Goal: Task Accomplishment & Management: Use online tool/utility

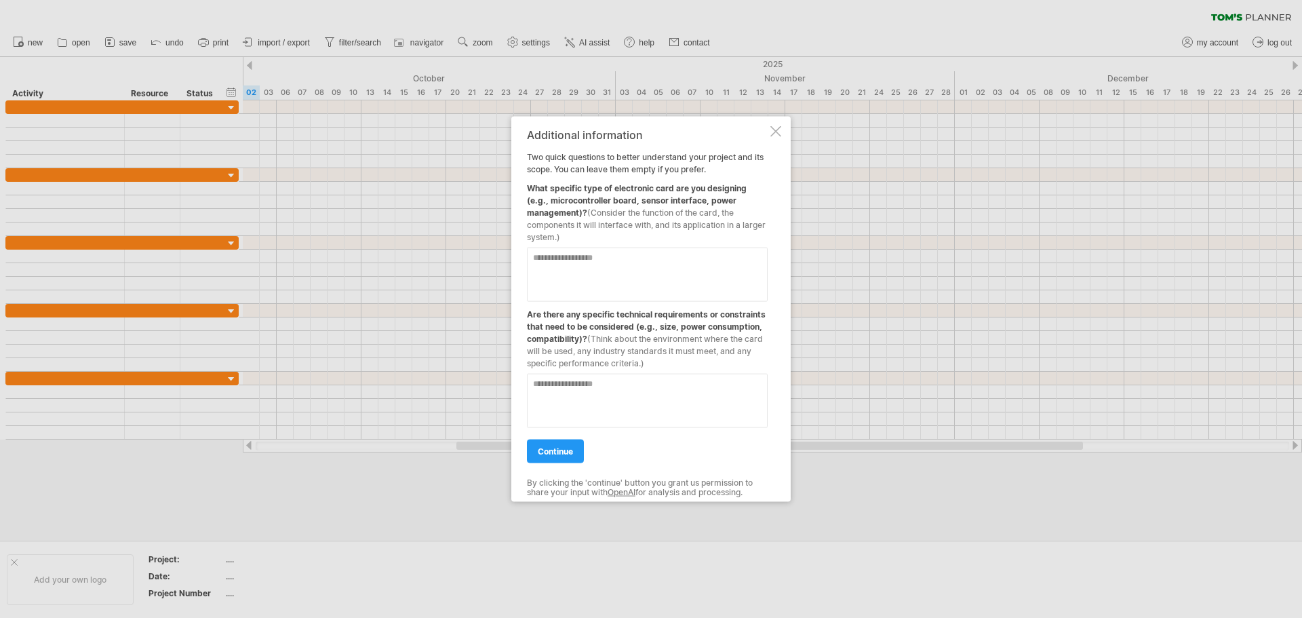
click at [782, 135] on div "Additional information Two quick questions to better understand your project an…" at bounding box center [650, 309] width 279 height 386
click at [562, 266] on textarea at bounding box center [647, 274] width 241 height 54
type textarea "***"
click at [576, 433] on div "continue" at bounding box center [647, 444] width 241 height 35
click at [564, 404] on textarea at bounding box center [647, 400] width 241 height 54
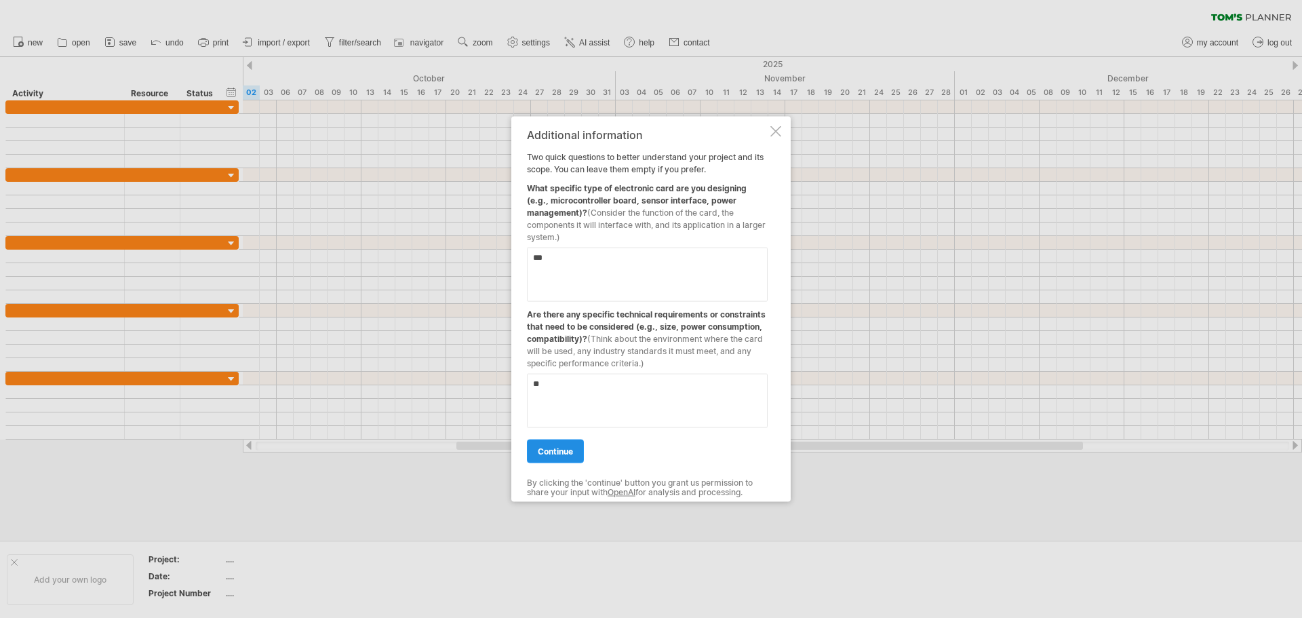
type textarea "**"
click at [560, 452] on span "continue" at bounding box center [555, 451] width 35 height 10
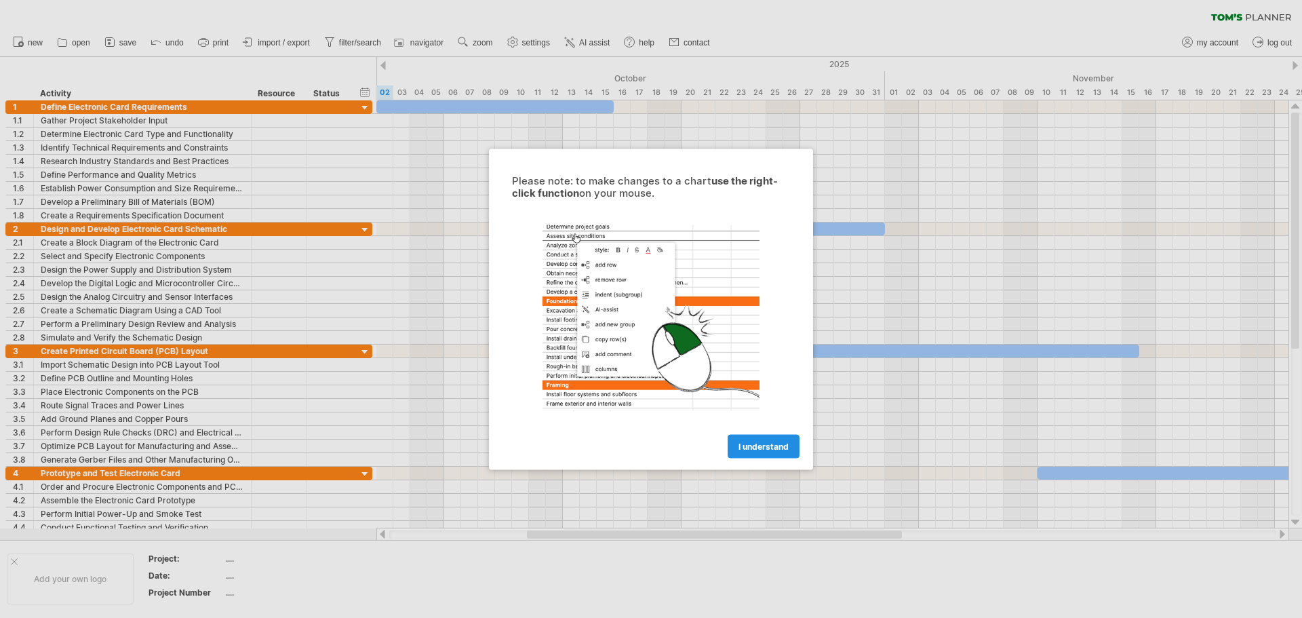
click at [749, 446] on span "I understand" at bounding box center [764, 446] width 50 height 10
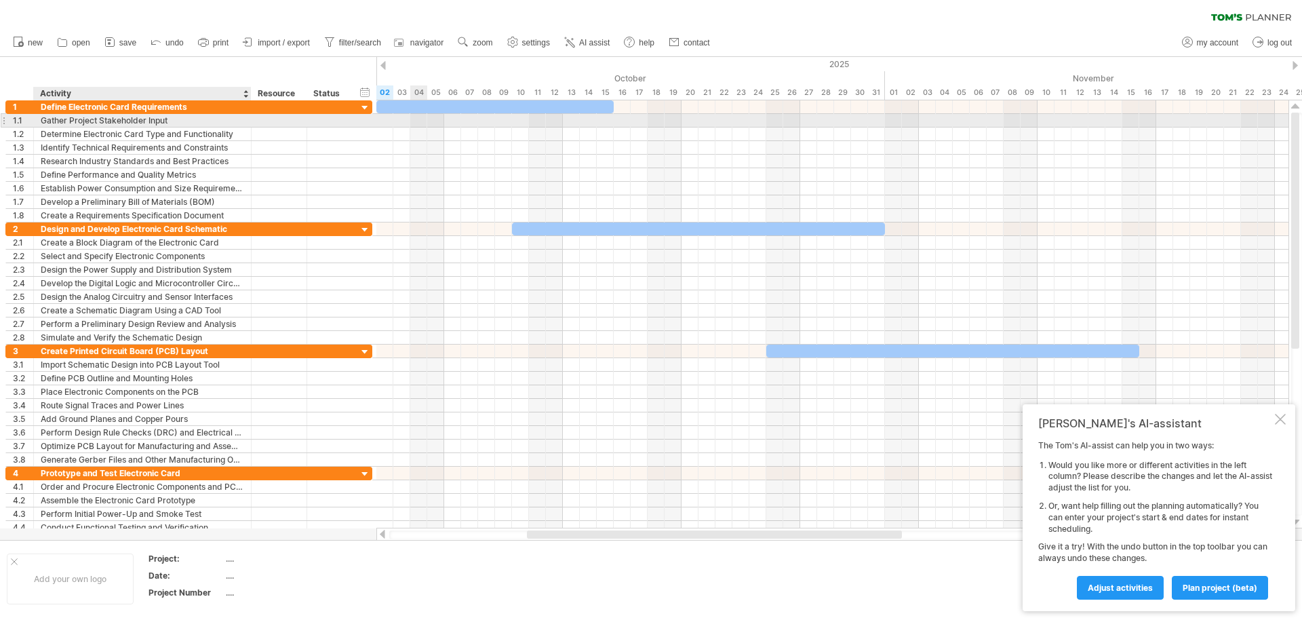
click at [147, 120] on div "Gather Project Stakeholder Input" at bounding box center [142, 120] width 203 height 13
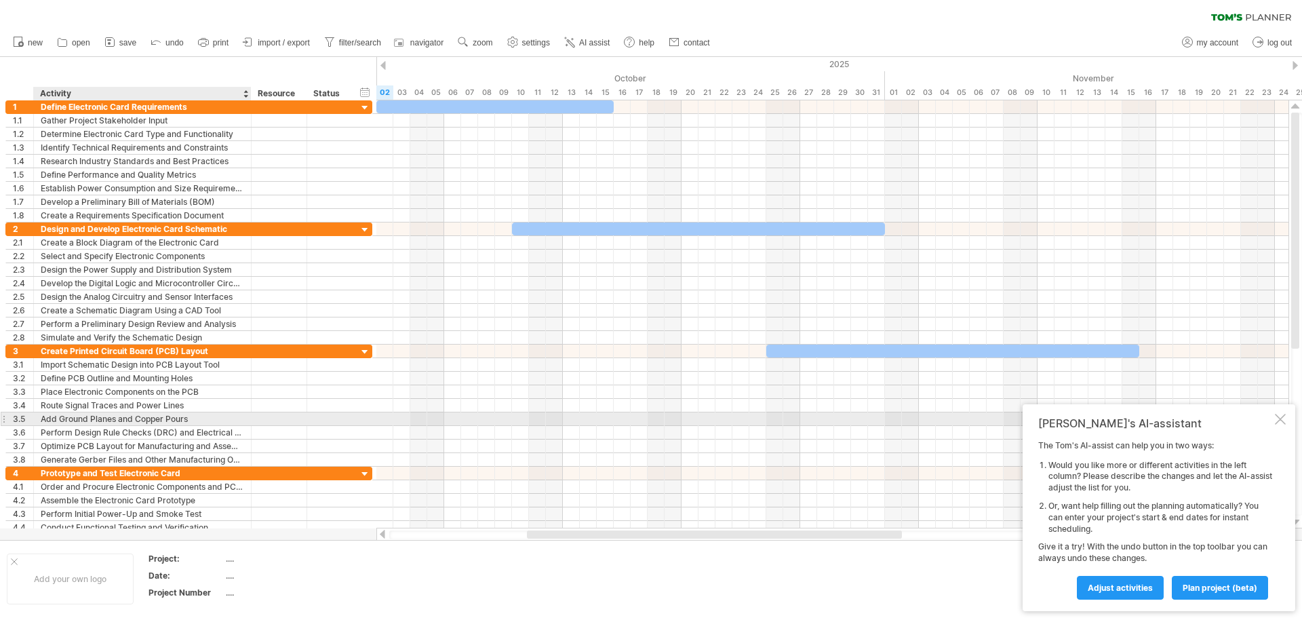
click at [1276, 416] on div at bounding box center [1280, 419] width 11 height 11
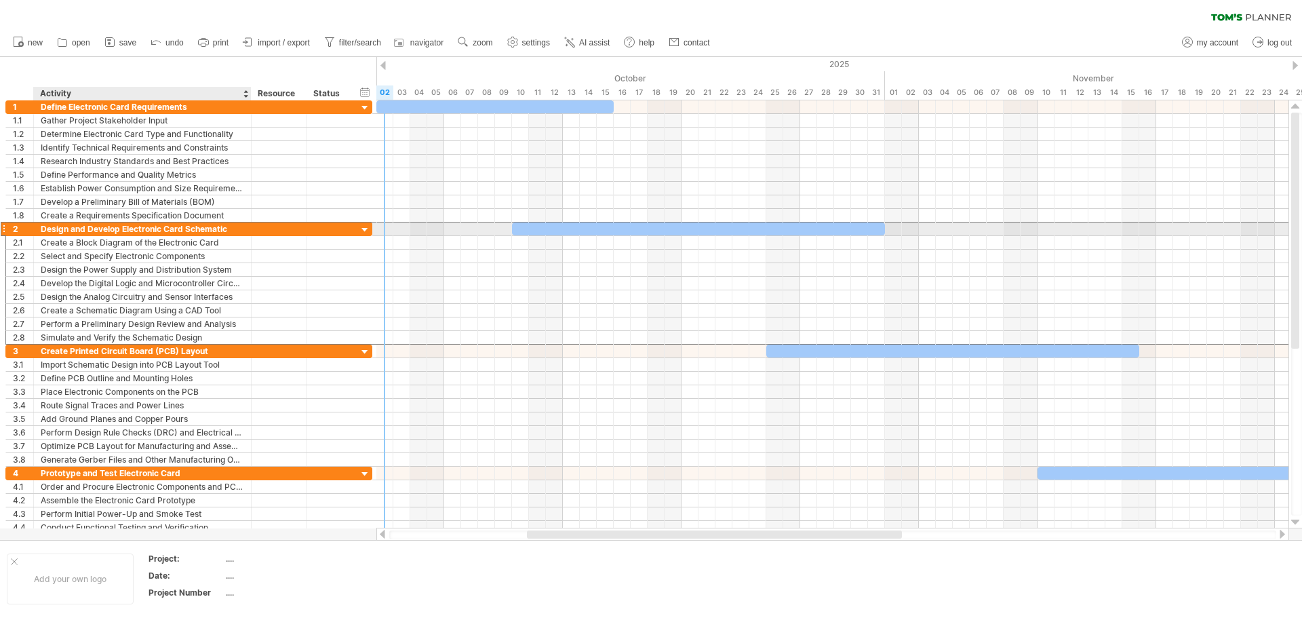
click at [151, 224] on div "Design and Develop Electronic Card Schematic" at bounding box center [142, 228] width 203 height 13
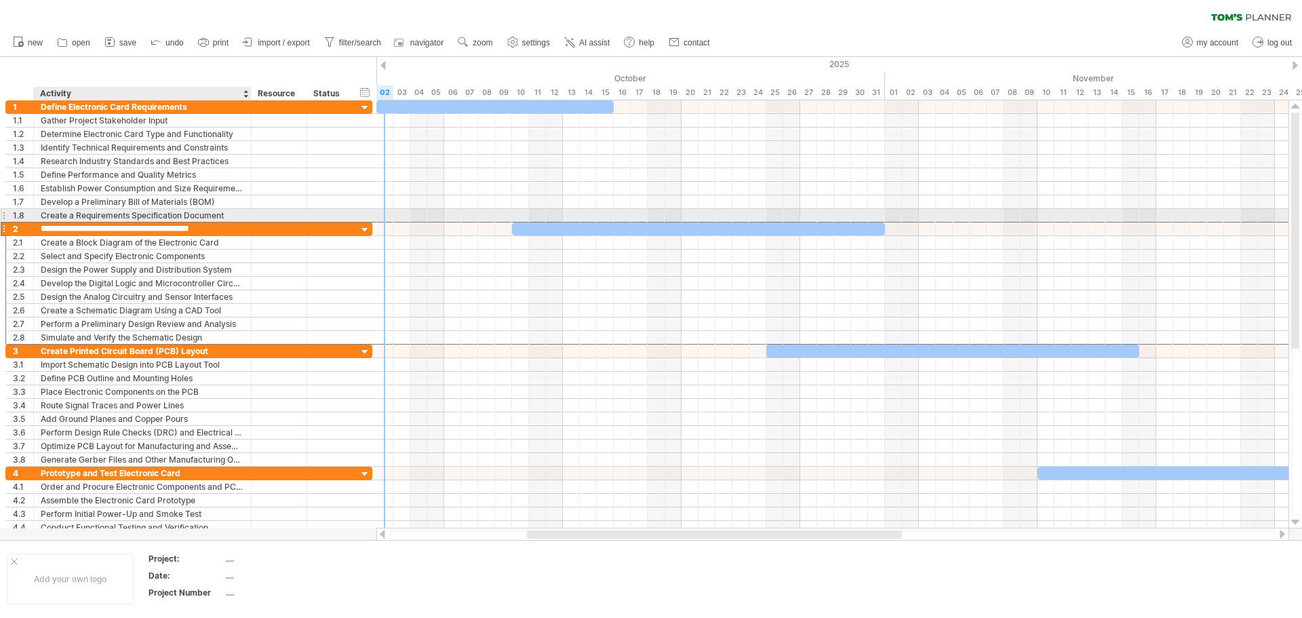
click at [162, 217] on div "Create a Requirements Specification Document" at bounding box center [142, 215] width 203 height 13
click at [228, 216] on div "Create a Requirements Specification Document" at bounding box center [142, 215] width 203 height 13
type input "**********"
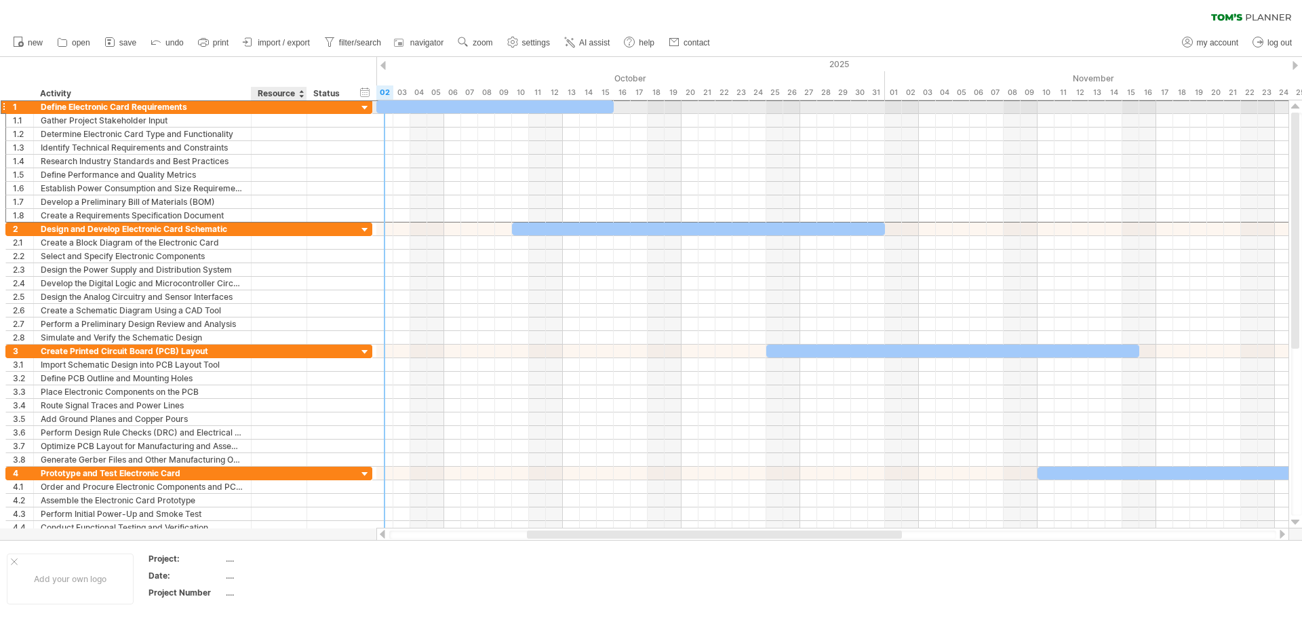
click at [278, 109] on div at bounding box center [278, 106] width 41 height 13
click at [332, 109] on div at bounding box center [329, 106] width 30 height 13
click at [366, 106] on div at bounding box center [365, 108] width 13 height 13
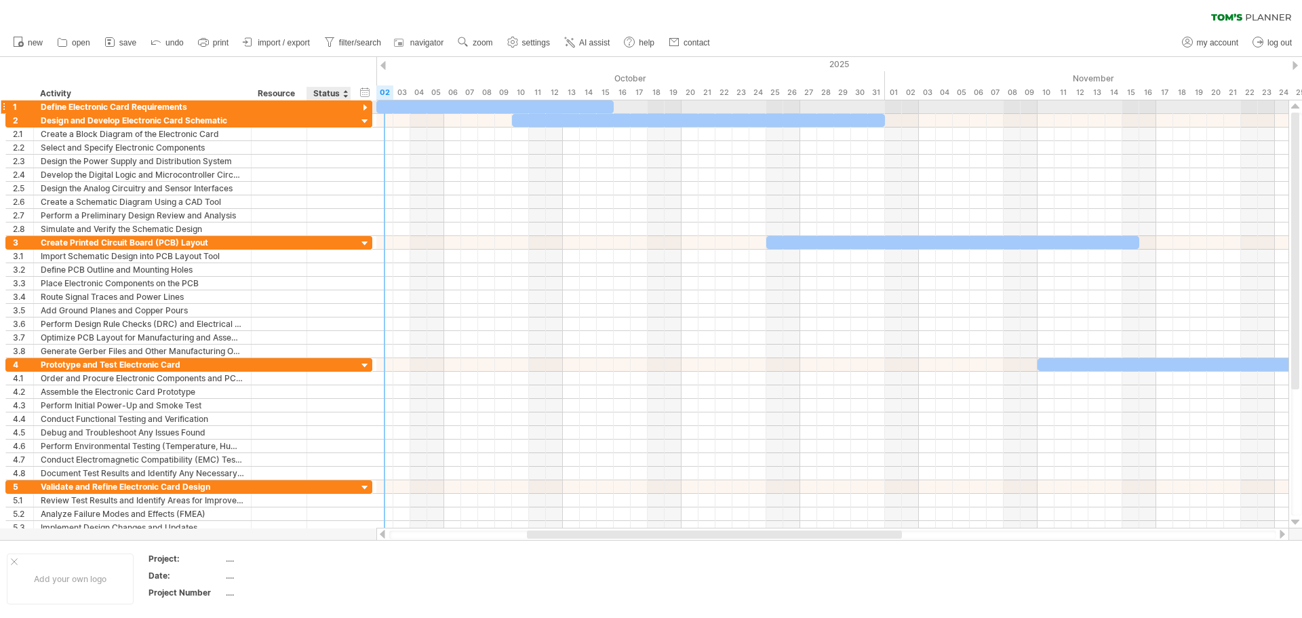
click at [366, 108] on div at bounding box center [365, 108] width 13 height 13
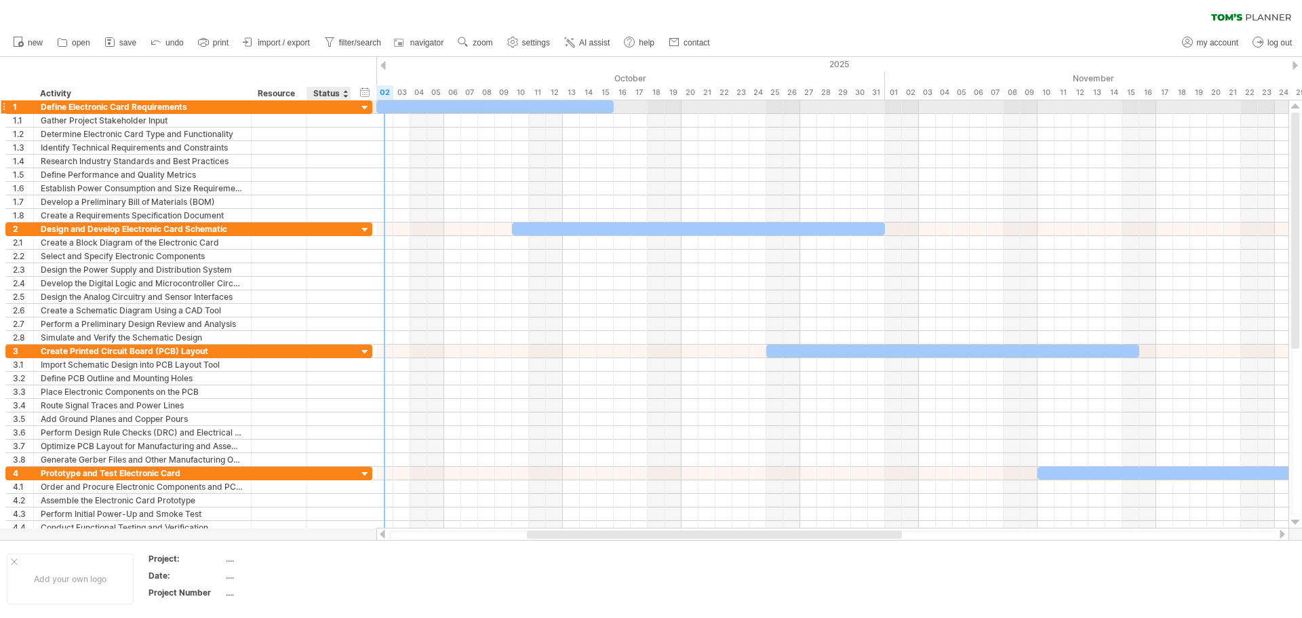
click at [365, 104] on div at bounding box center [365, 108] width 13 height 13
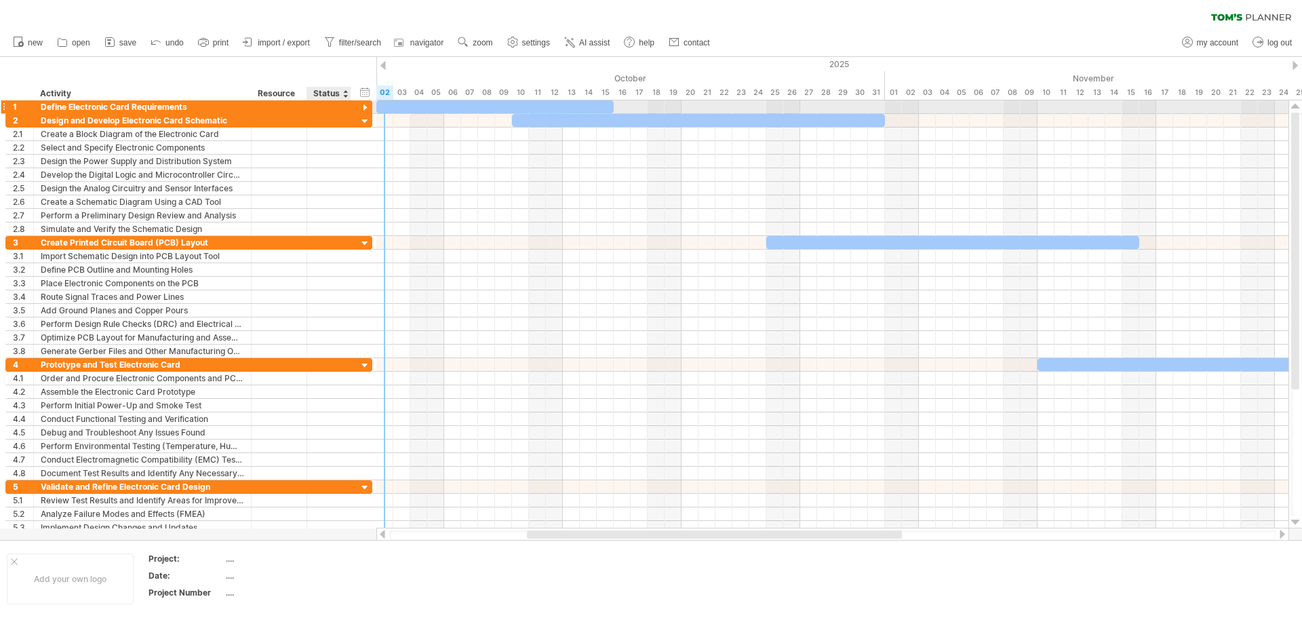
click at [365, 104] on div at bounding box center [365, 108] width 13 height 13
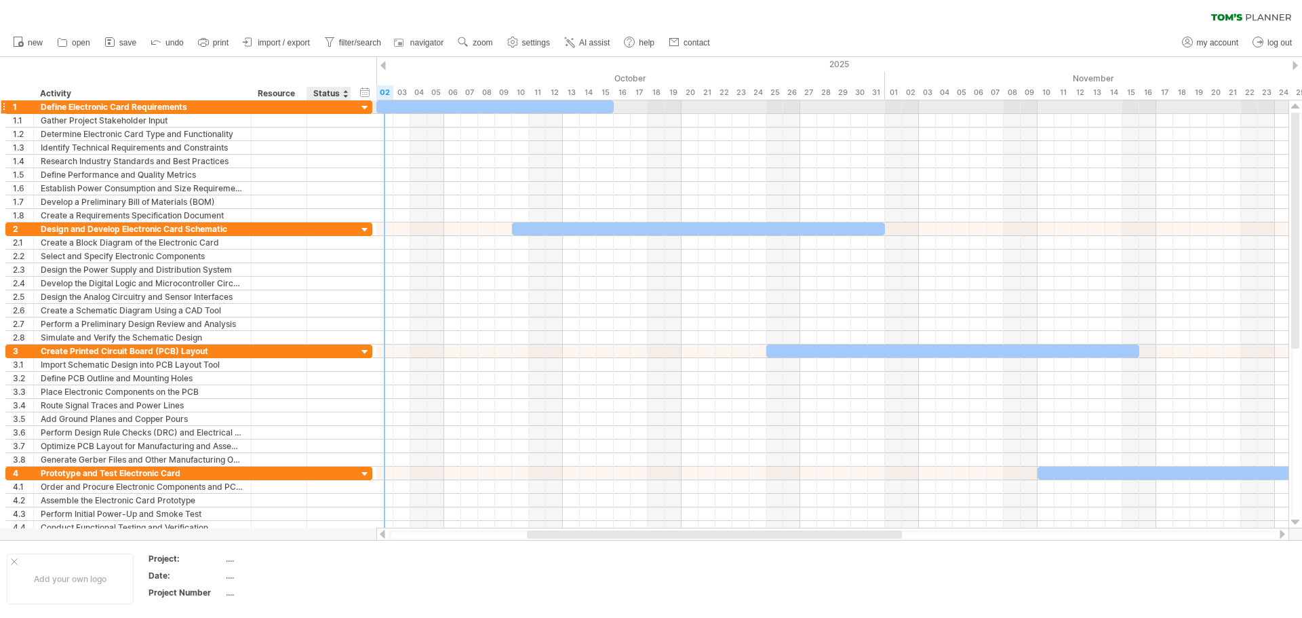
click at [365, 104] on div at bounding box center [365, 108] width 13 height 13
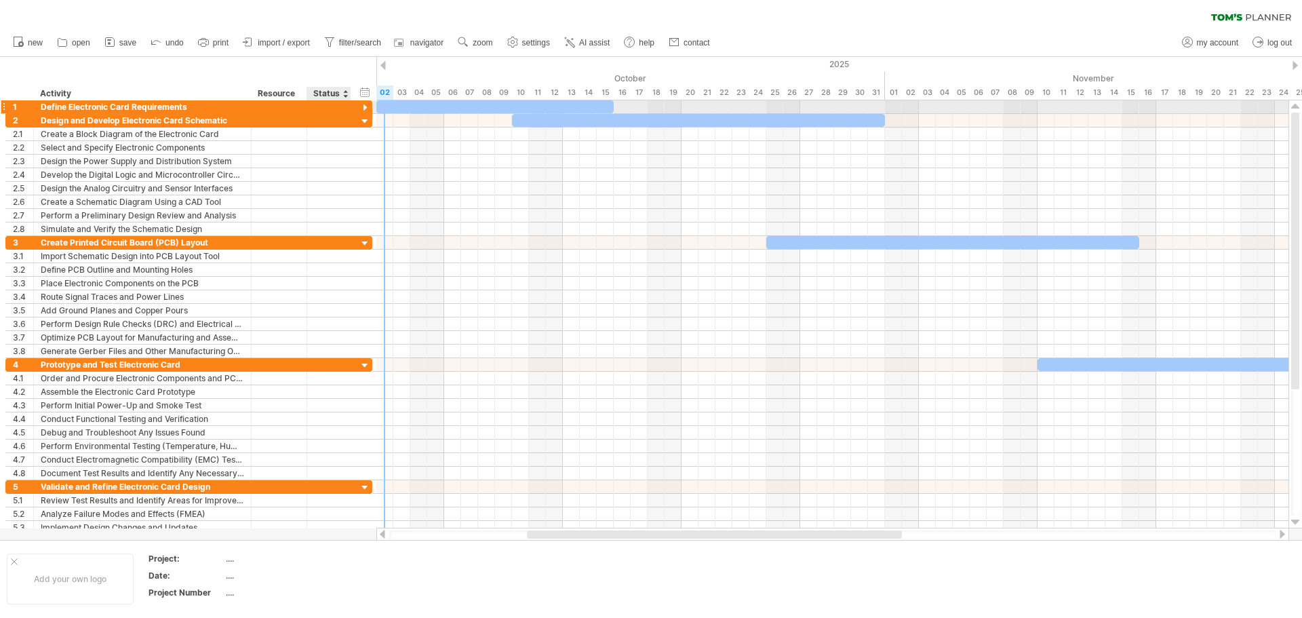
click at [365, 104] on div at bounding box center [365, 108] width 13 height 13
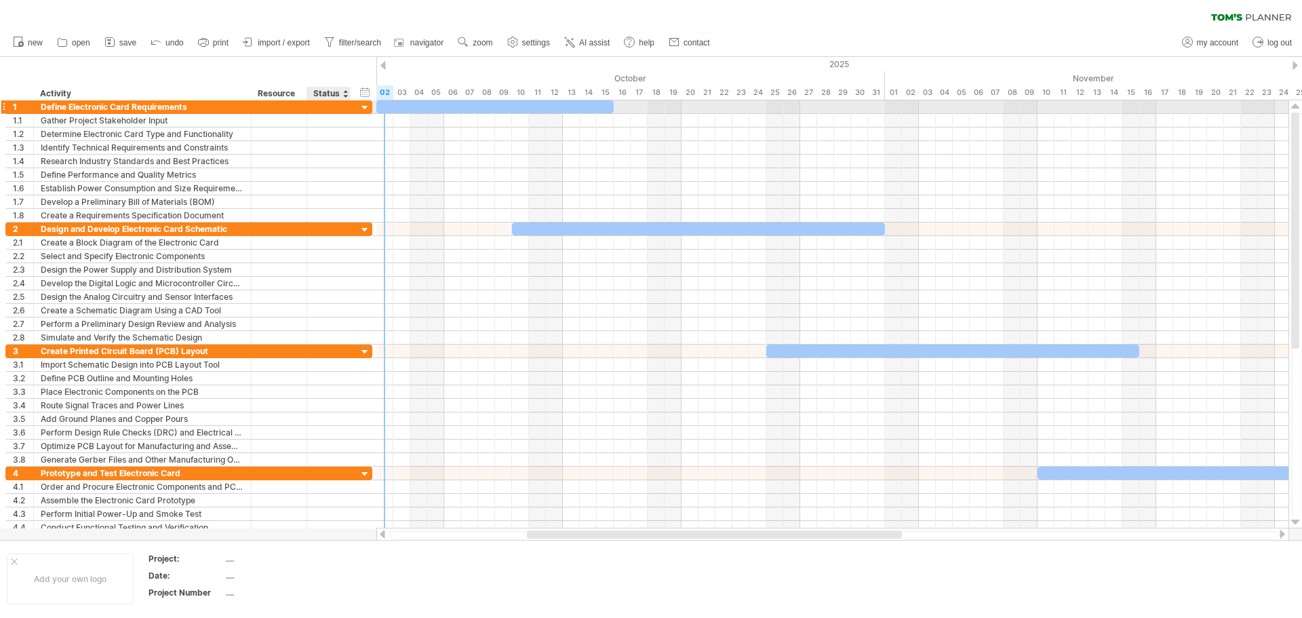
click at [365, 104] on div at bounding box center [365, 108] width 13 height 13
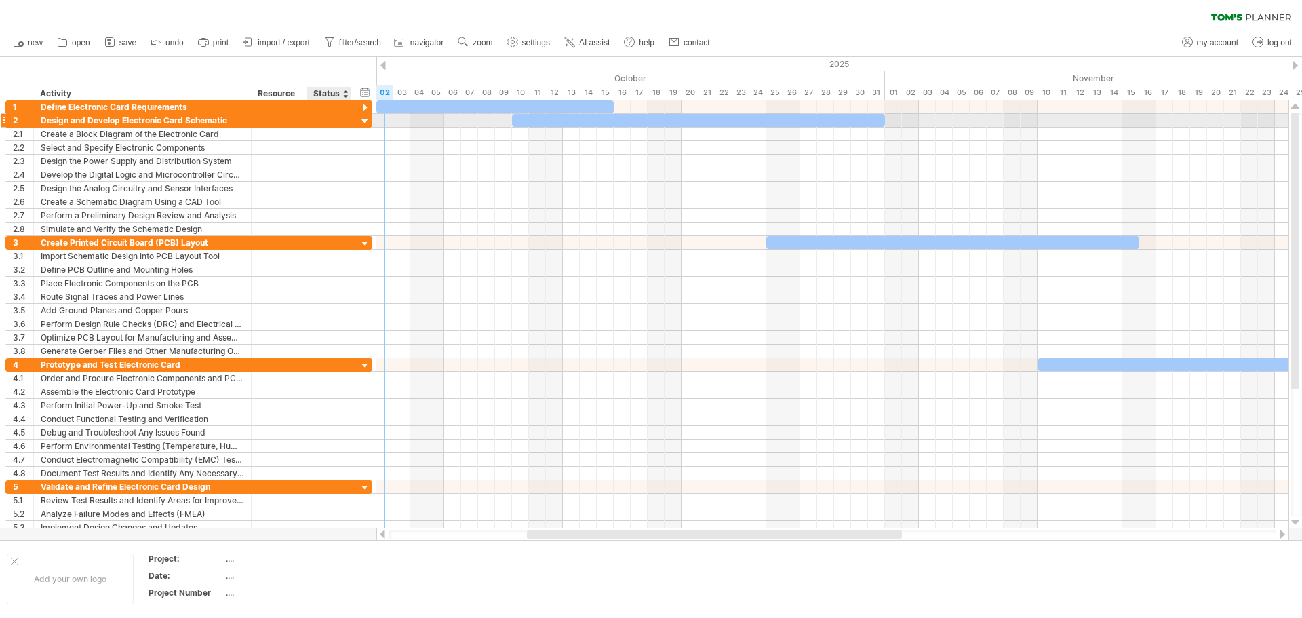
click at [364, 123] on div at bounding box center [365, 121] width 13 height 13
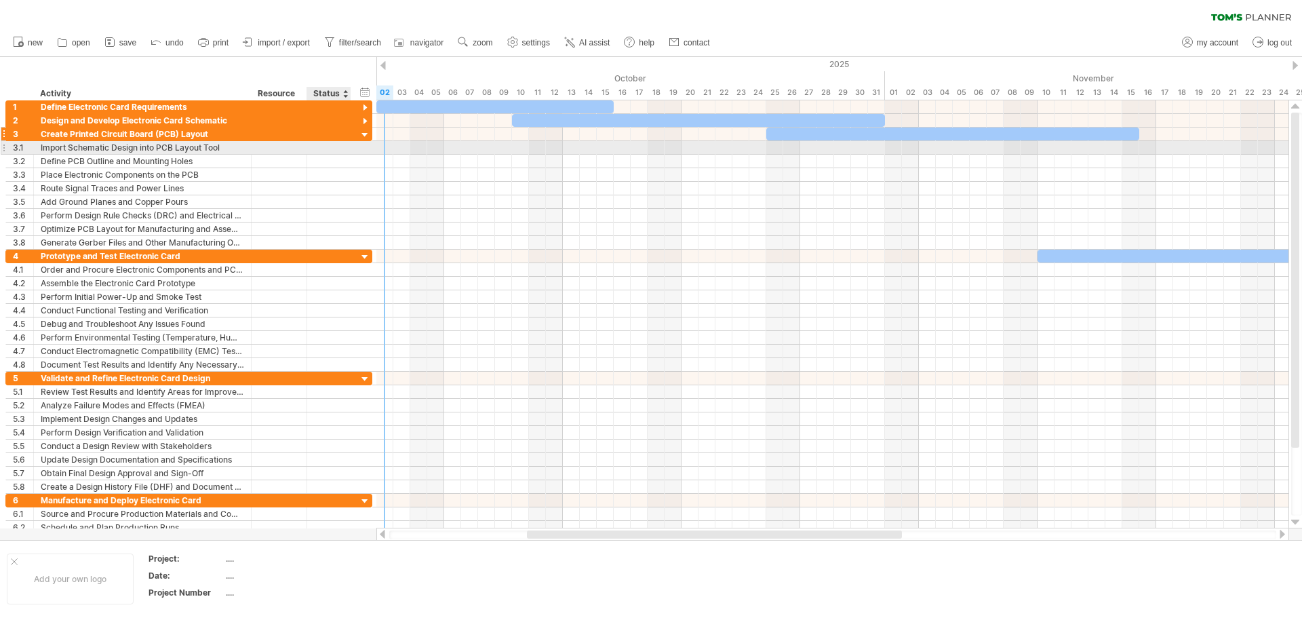
click at [364, 138] on div at bounding box center [365, 135] width 13 height 13
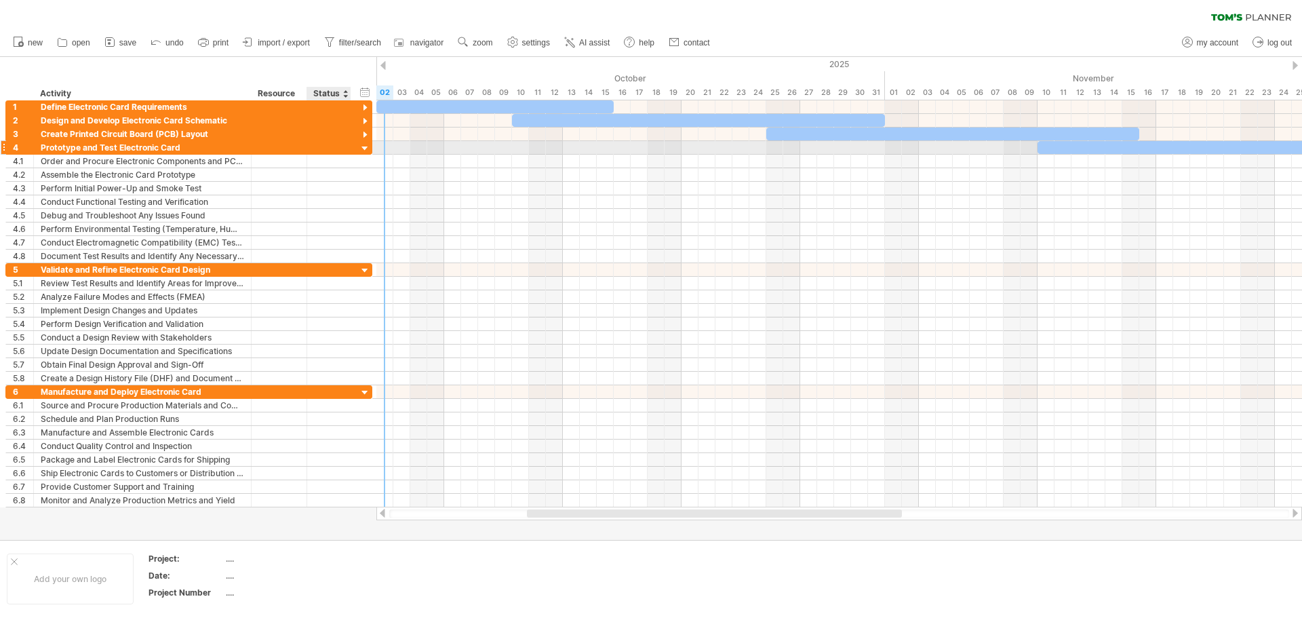
click at [364, 146] on div at bounding box center [365, 148] width 13 height 13
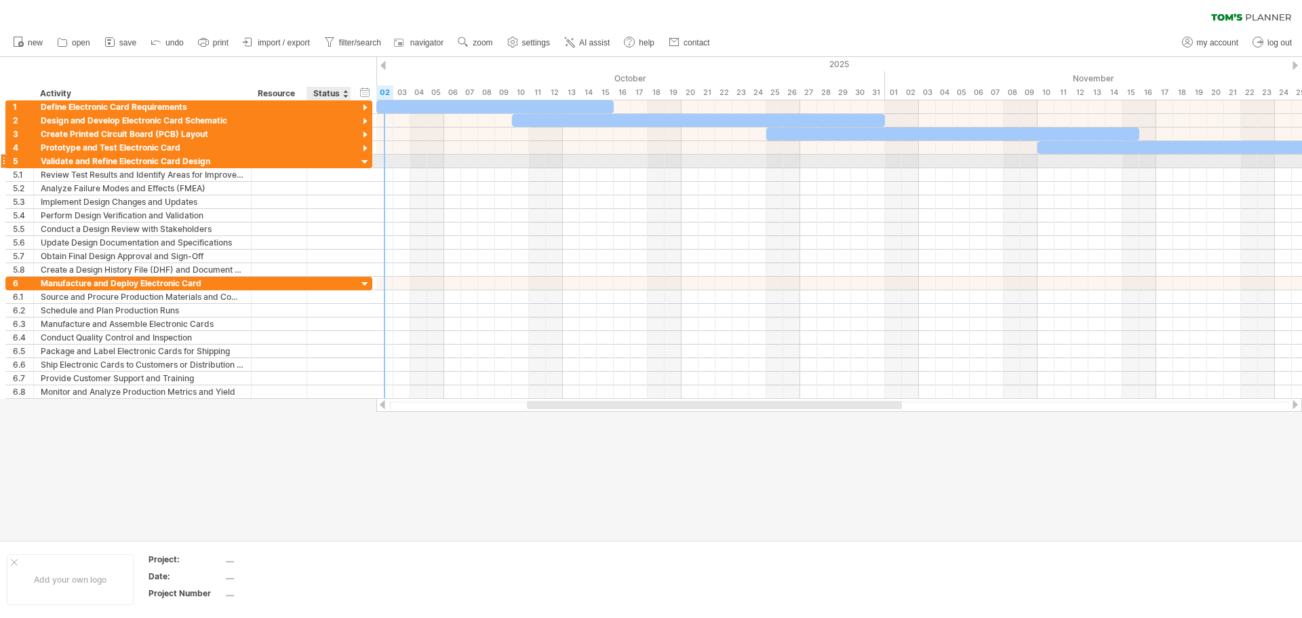
click at [364, 163] on div at bounding box center [365, 162] width 13 height 13
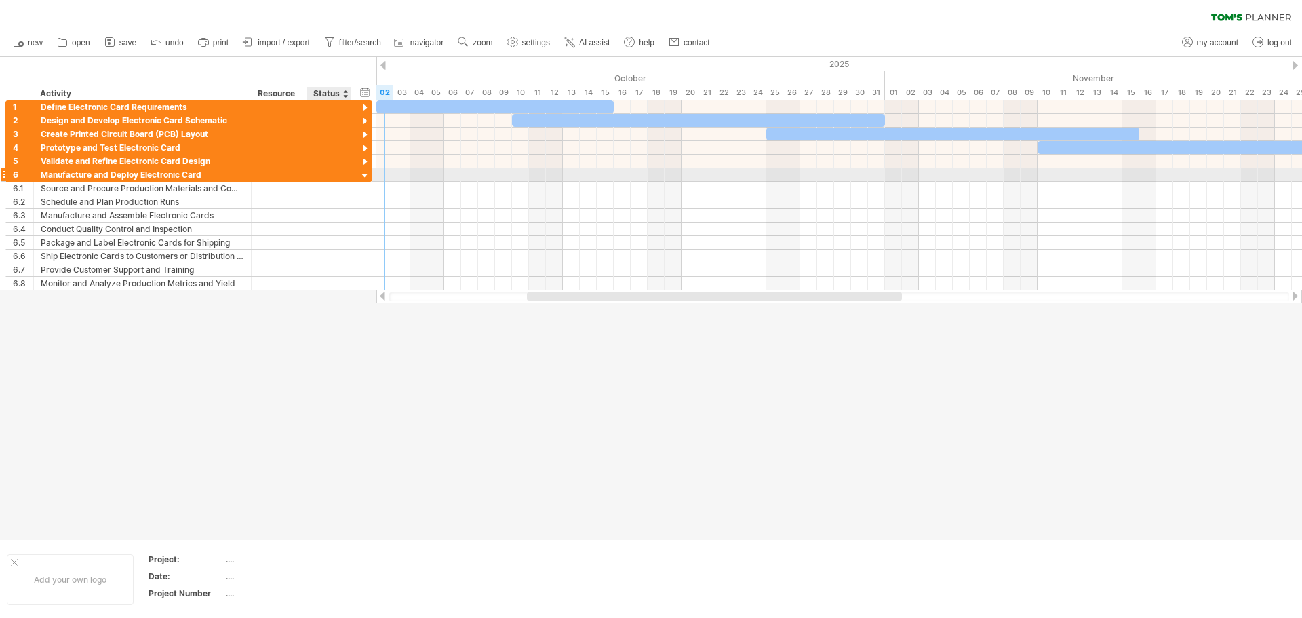
click at [365, 176] on div at bounding box center [365, 176] width 13 height 13
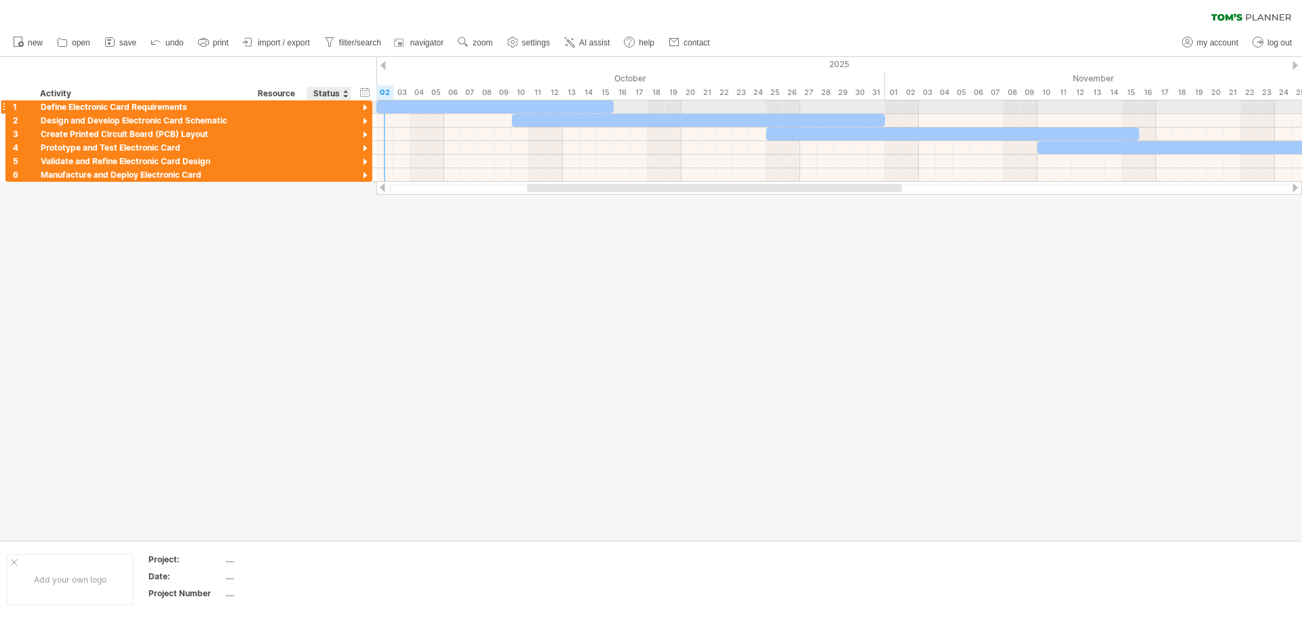
click at [361, 102] on div at bounding box center [365, 108] width 13 height 13
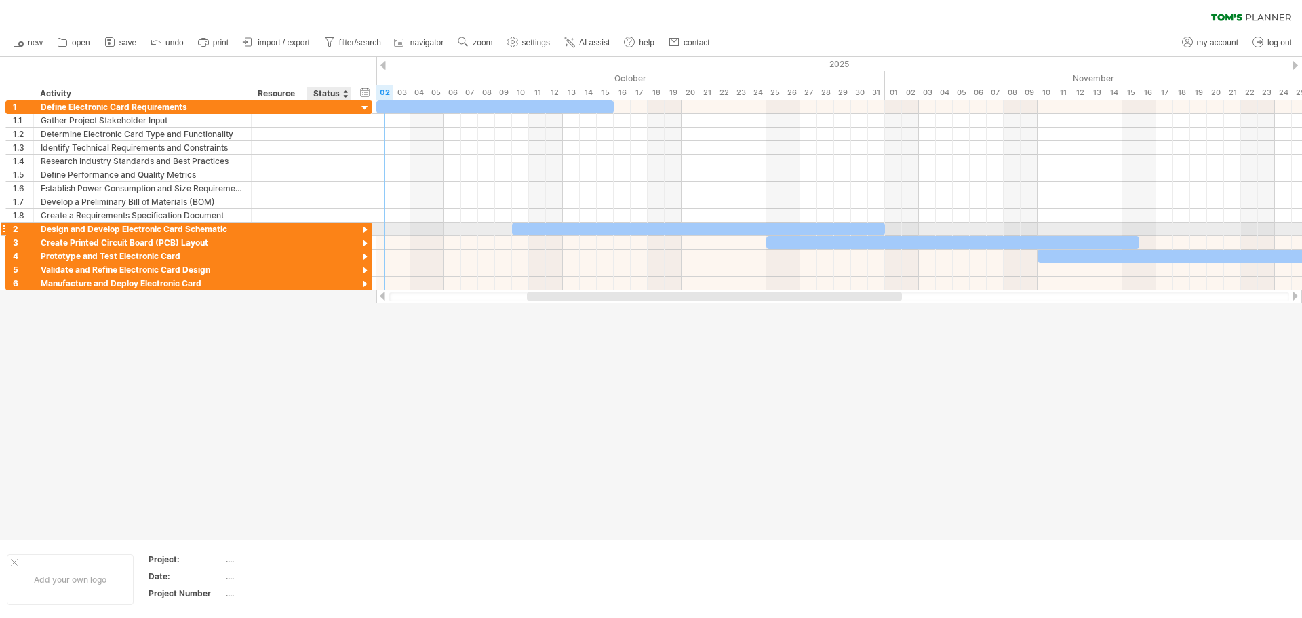
click at [361, 230] on div at bounding box center [365, 230] width 13 height 13
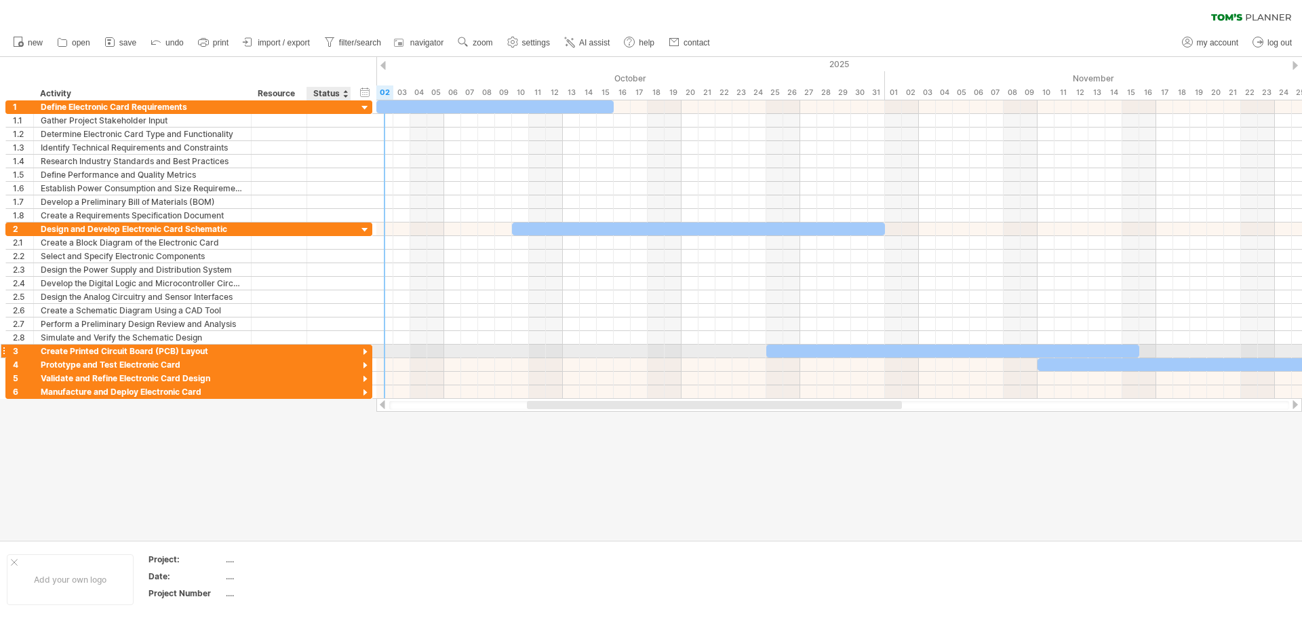
click at [362, 349] on div at bounding box center [365, 352] width 13 height 13
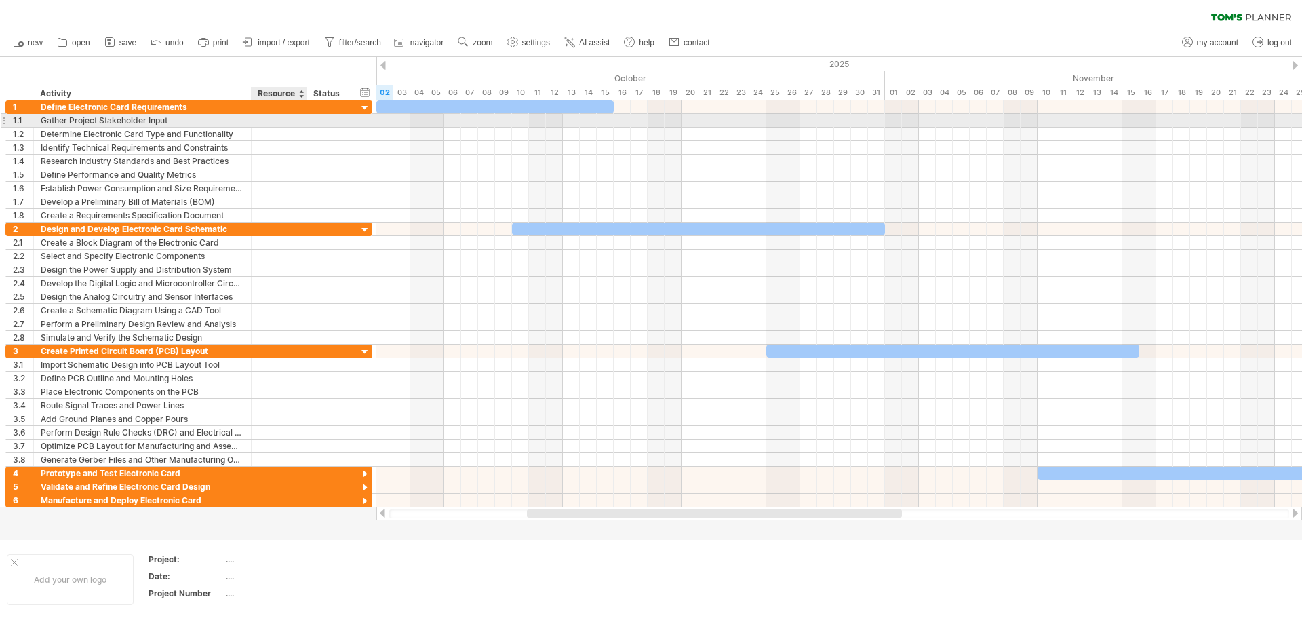
click at [288, 118] on div at bounding box center [278, 120] width 41 height 13
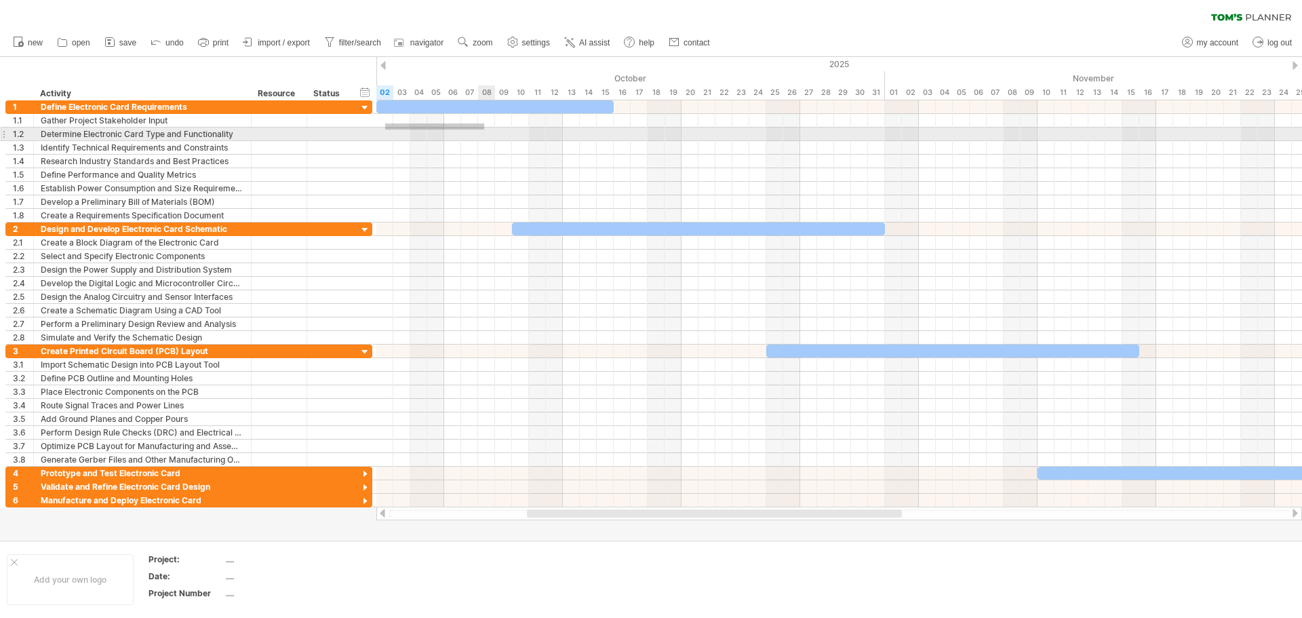
drag, startPoint x: 385, startPoint y: 123, endPoint x: 484, endPoint y: 130, distance: 99.2
click at [484, 130] on div at bounding box center [839, 161] width 926 height 122
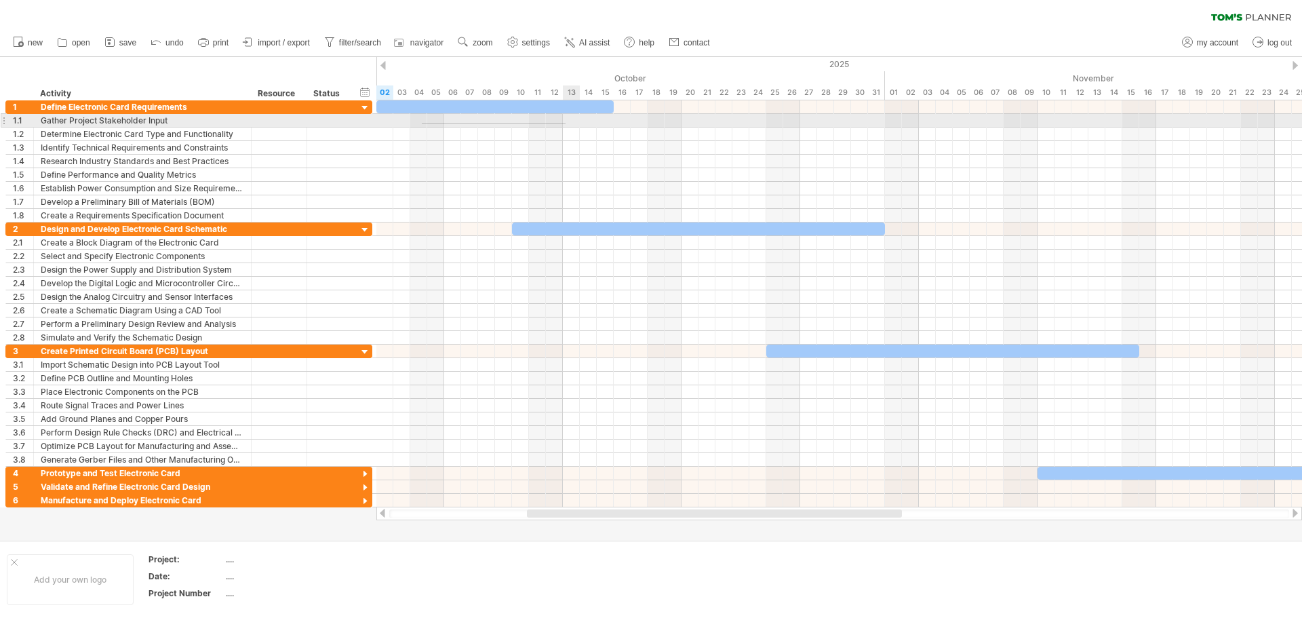
drag, startPoint x: 422, startPoint y: 123, endPoint x: 572, endPoint y: 123, distance: 150.6
click at [572, 123] on div at bounding box center [839, 121] width 926 height 14
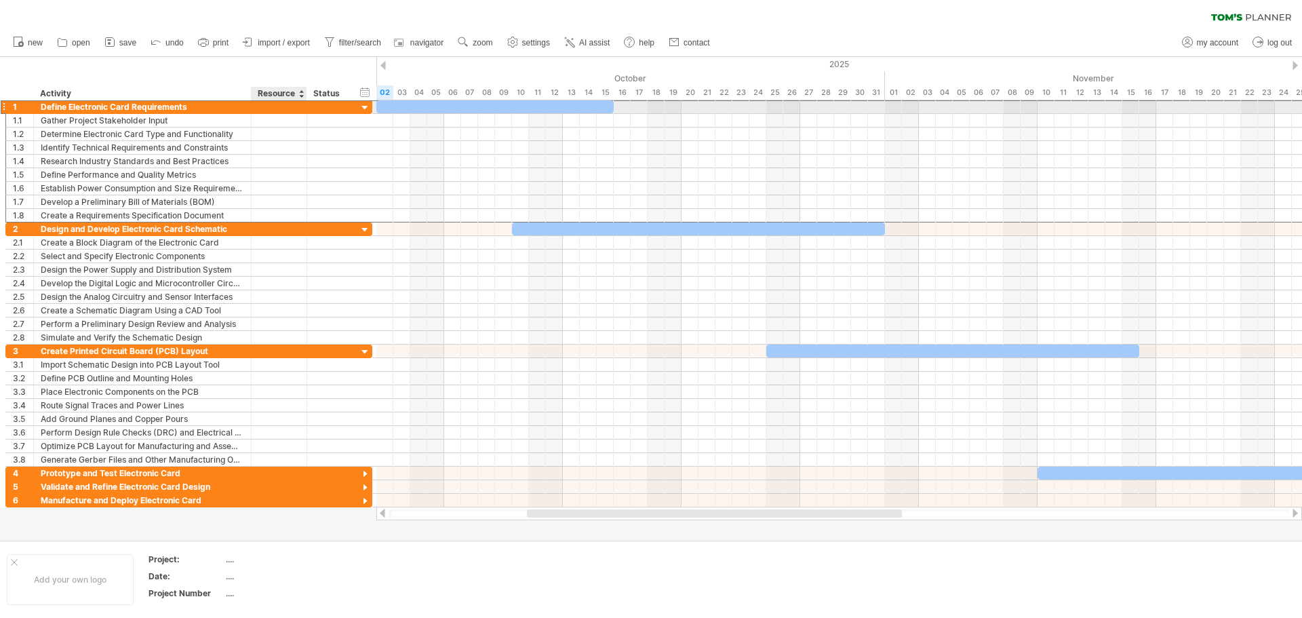
click at [287, 104] on div at bounding box center [278, 106] width 41 height 13
type input "*"
type input "**********"
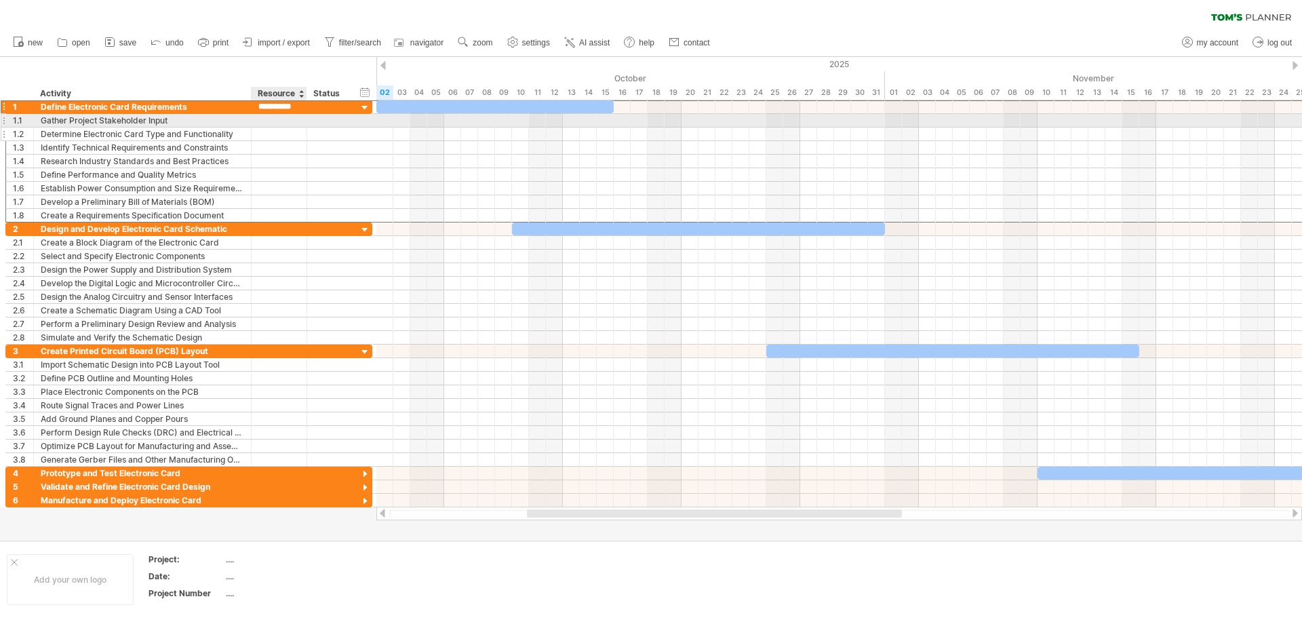
click at [307, 129] on div at bounding box center [329, 134] width 44 height 13
click at [327, 102] on div at bounding box center [329, 106] width 30 height 13
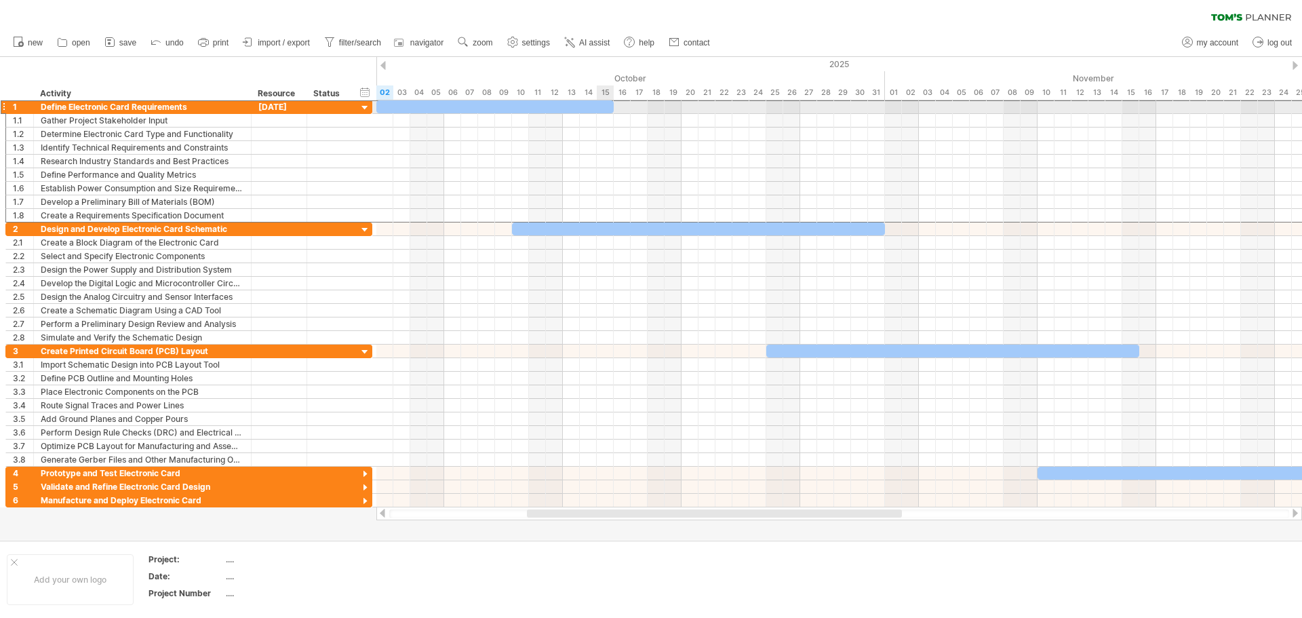
click at [606, 104] on div at bounding box center [494, 106] width 237 height 13
click at [600, 109] on div at bounding box center [494, 106] width 237 height 13
click at [595, 107] on div at bounding box center [494, 106] width 237 height 13
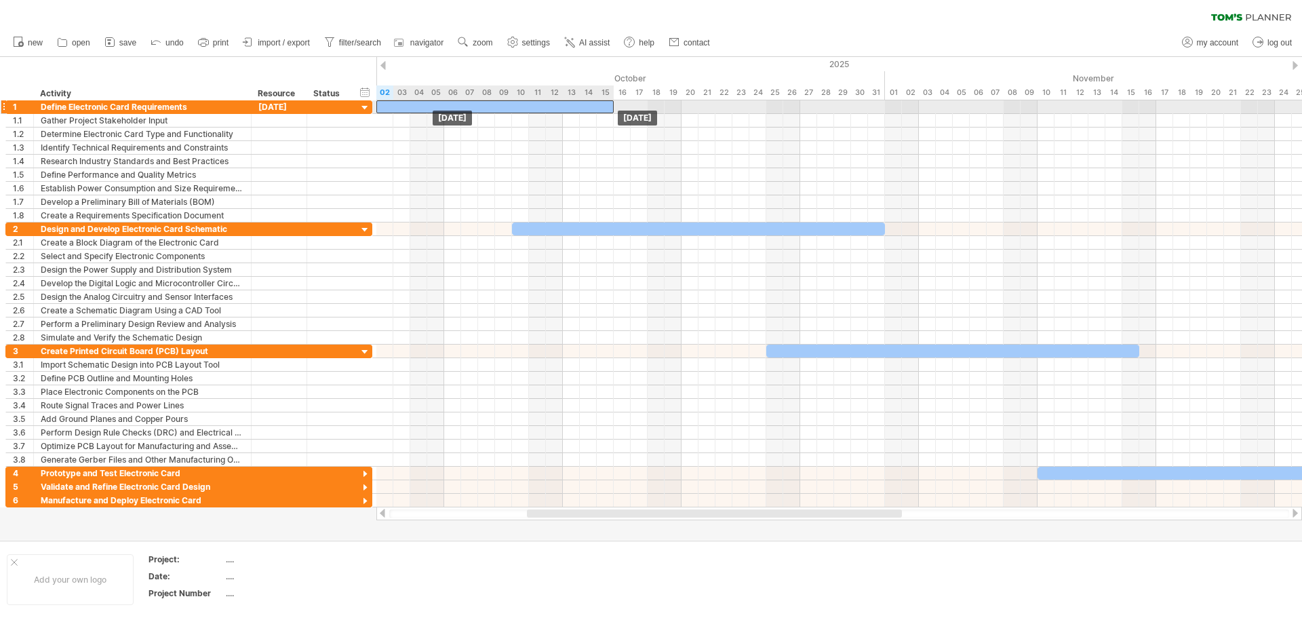
click at [597, 107] on div at bounding box center [494, 106] width 237 height 13
click at [603, 106] on div at bounding box center [494, 106] width 237 height 13
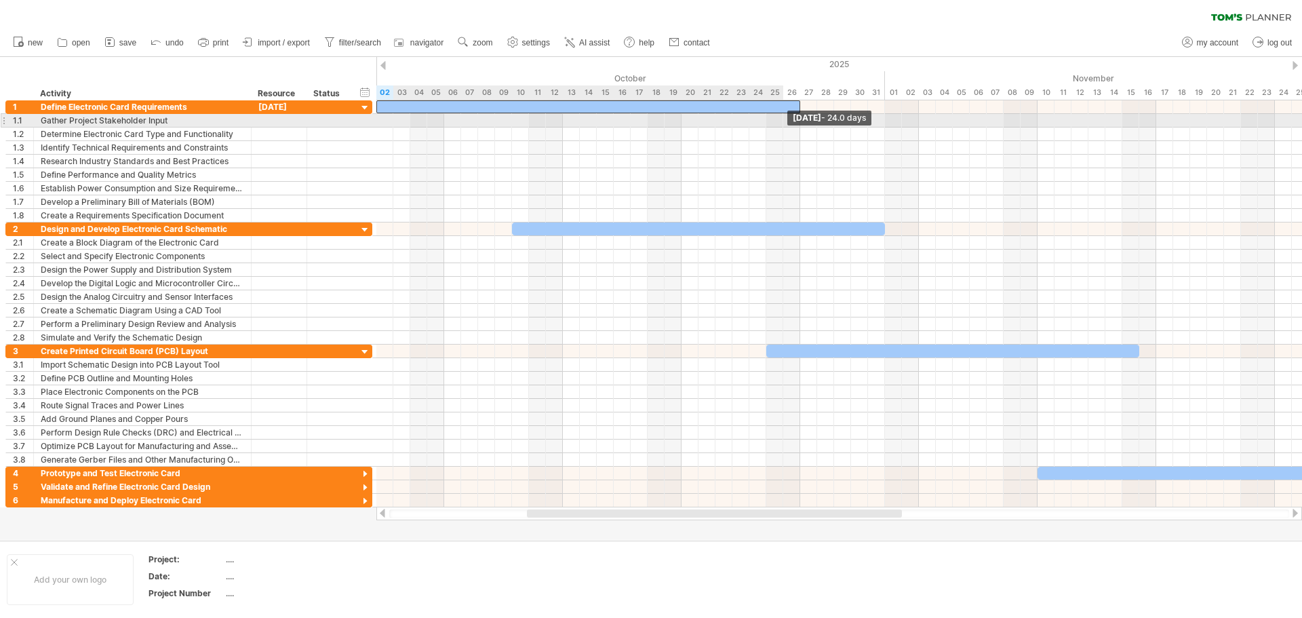
drag, startPoint x: 612, startPoint y: 107, endPoint x: 814, endPoint y: 121, distance: 202.6
click at [814, 121] on div "[DATE] - 24.0 days [DATE]" at bounding box center [839, 303] width 926 height 407
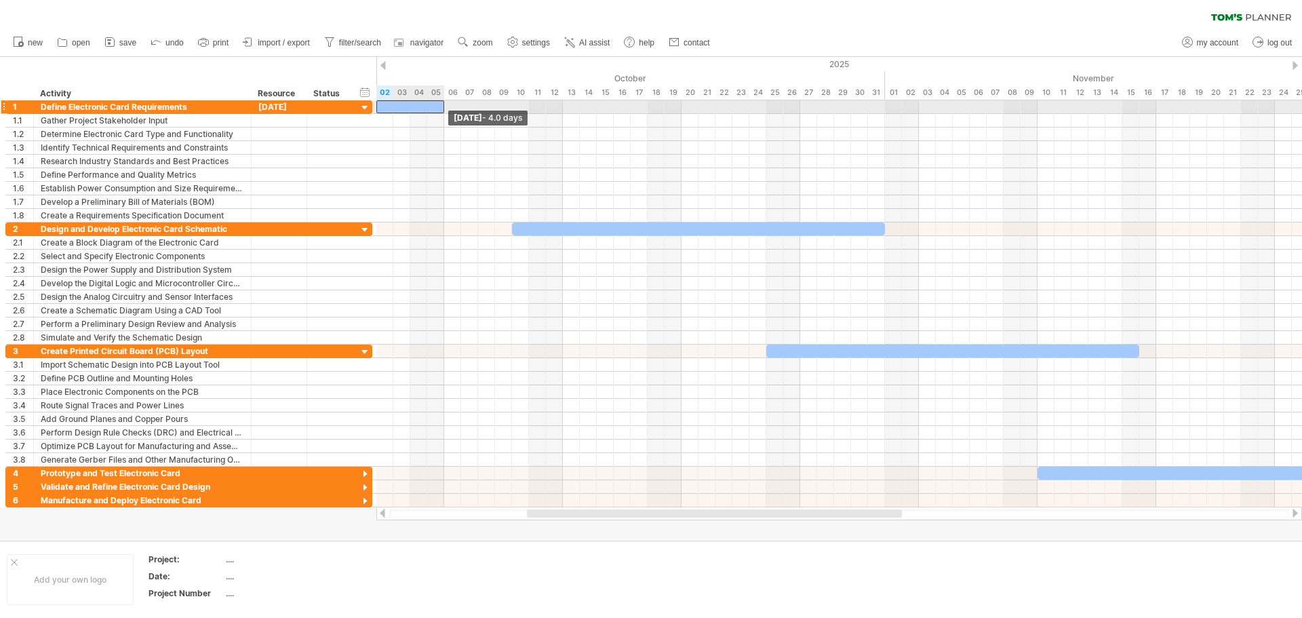
drag, startPoint x: 815, startPoint y: 106, endPoint x: 439, endPoint y: 107, distance: 375.7
click at [439, 107] on div at bounding box center [410, 106] width 68 height 13
